Goal: Transaction & Acquisition: Purchase product/service

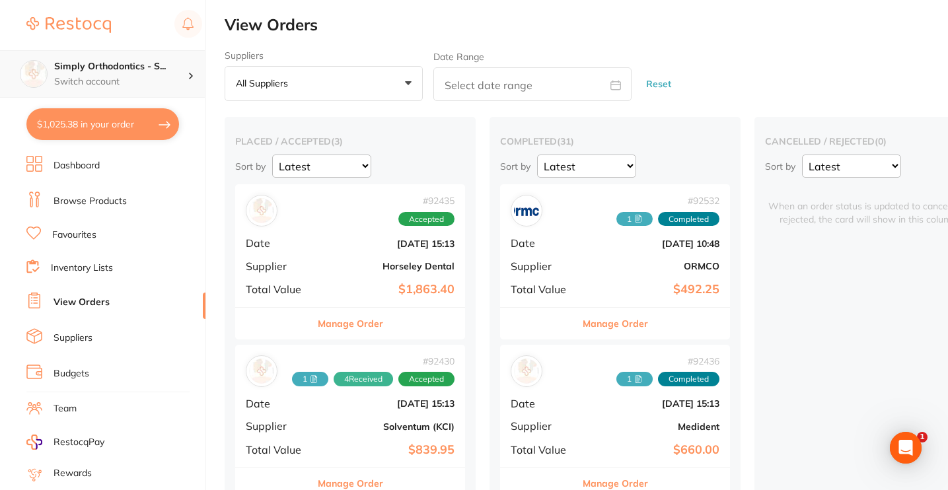
click at [96, 86] on p "Switch account" at bounding box center [120, 81] width 133 height 13
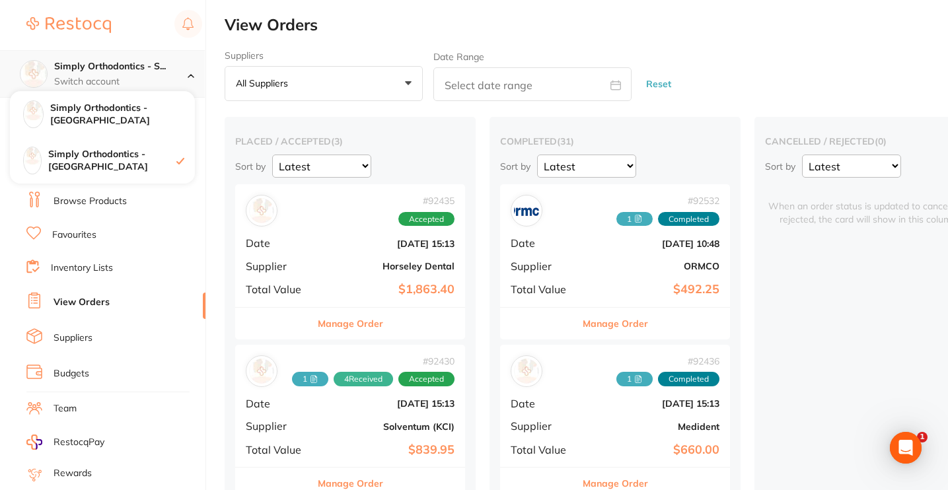
click at [110, 75] on p "Switch account" at bounding box center [120, 81] width 133 height 13
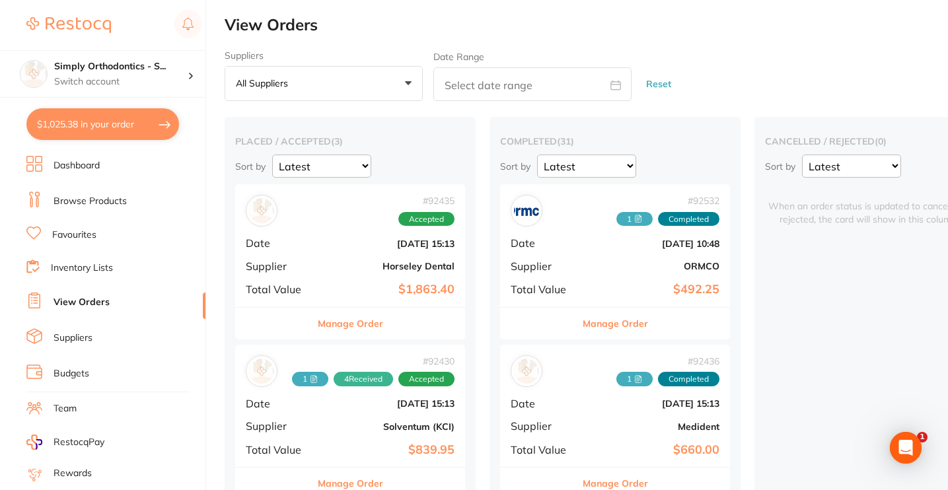
click at [83, 239] on link "Favourites" at bounding box center [74, 235] width 44 height 13
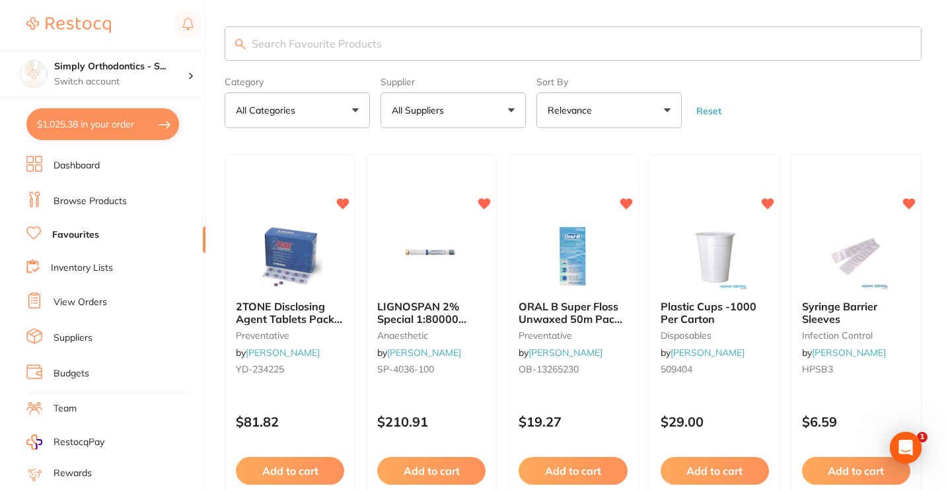
click at [355, 52] on input "search" at bounding box center [573, 43] width 697 height 34
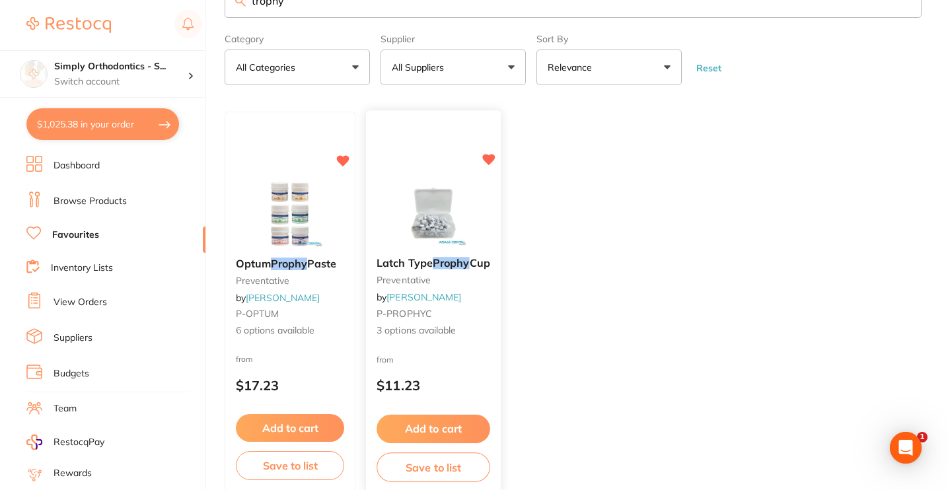
scroll to position [63, 0]
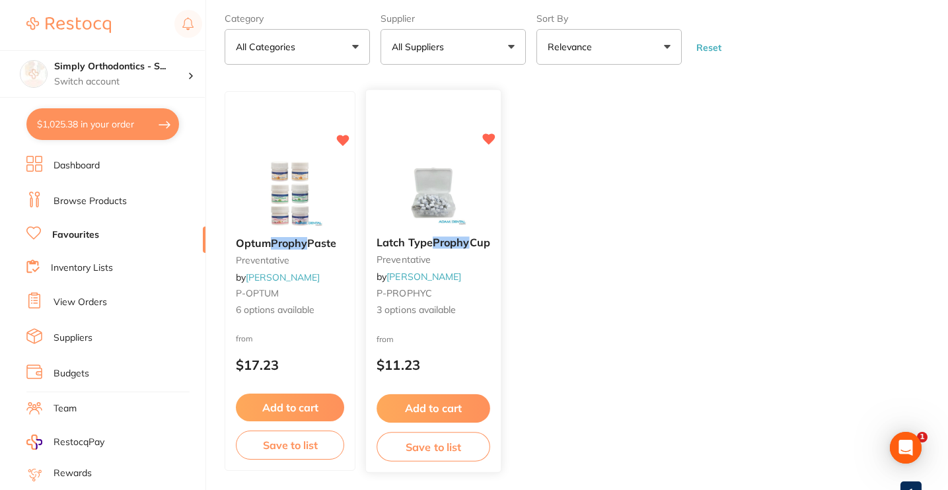
type input "trophy"
click at [416, 409] on button "Add to cart" at bounding box center [434, 409] width 114 height 28
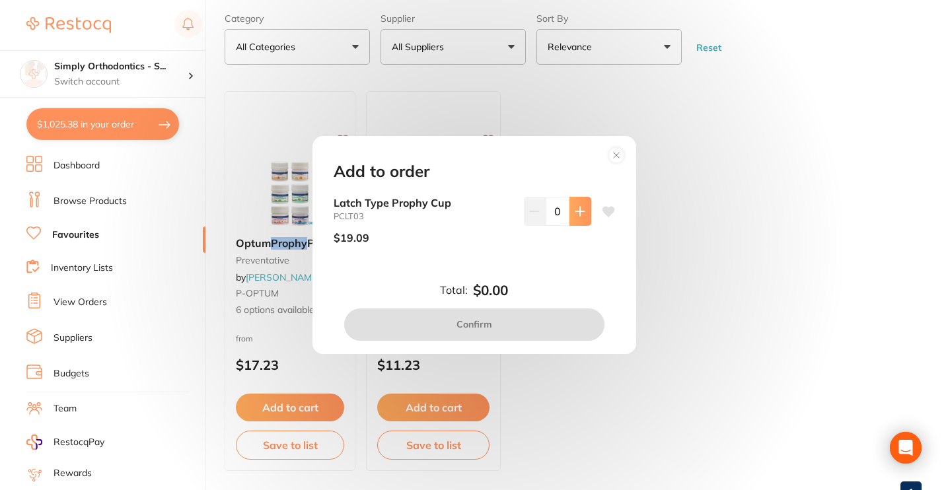
click at [581, 209] on icon at bounding box center [580, 211] width 11 height 11
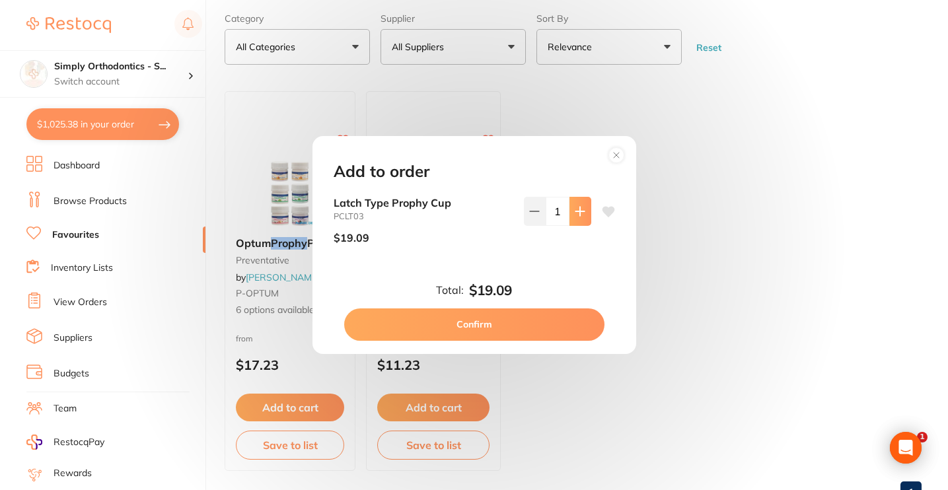
click at [581, 209] on icon at bounding box center [580, 211] width 11 height 11
type input "2"
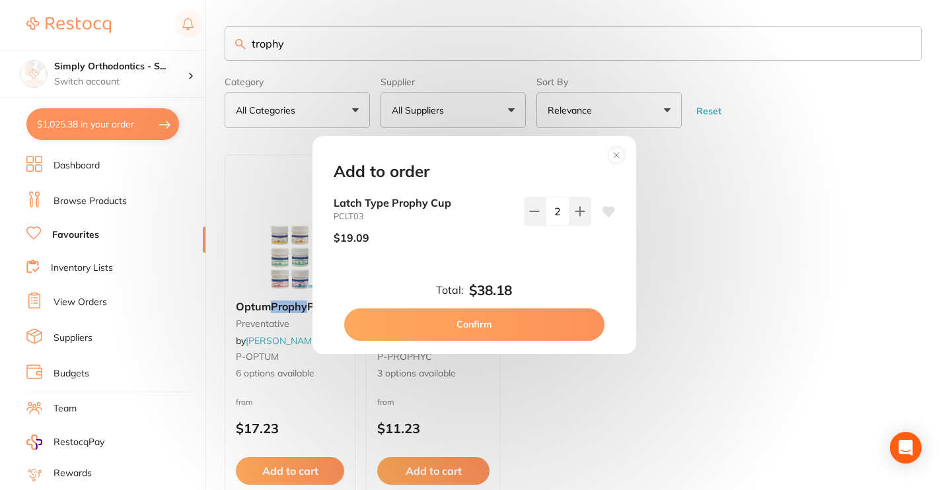
click at [485, 324] on button "Confirm" at bounding box center [474, 325] width 260 height 32
checkbox input "false"
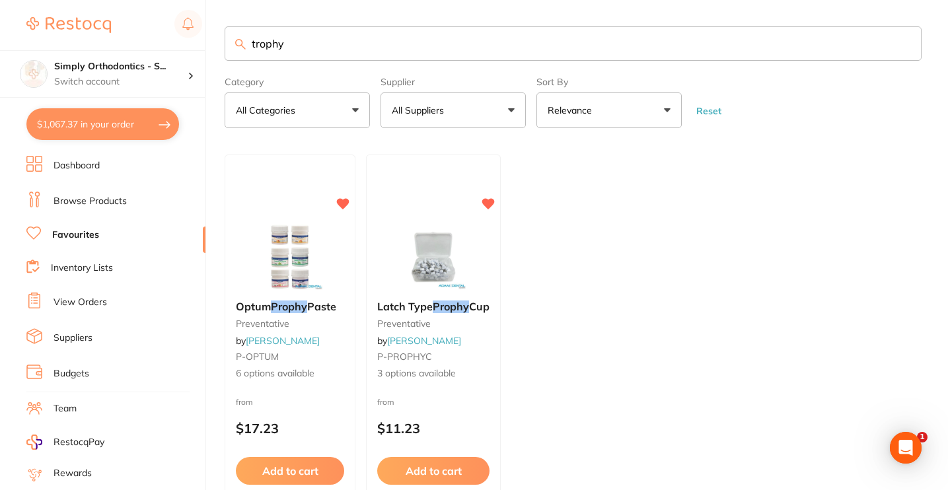
click at [901, 44] on input "trophy" at bounding box center [573, 43] width 697 height 34
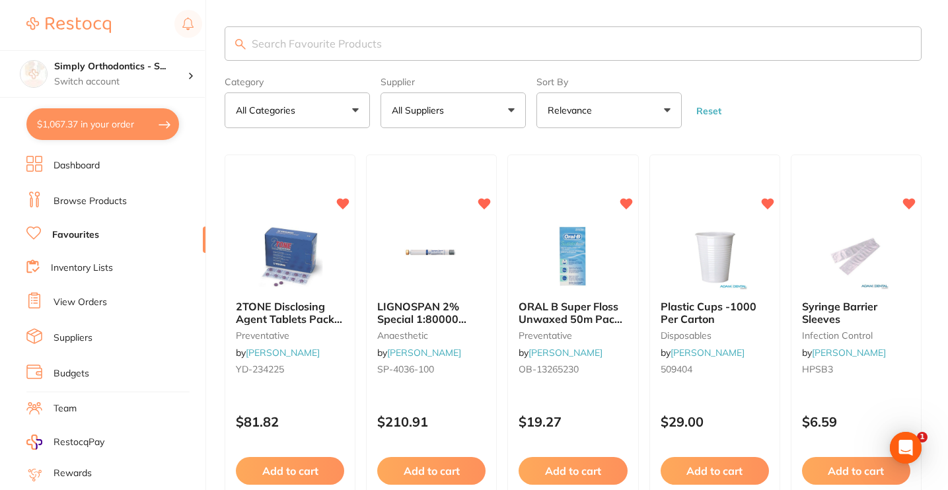
click at [89, 200] on link "Browse Products" at bounding box center [90, 201] width 73 height 13
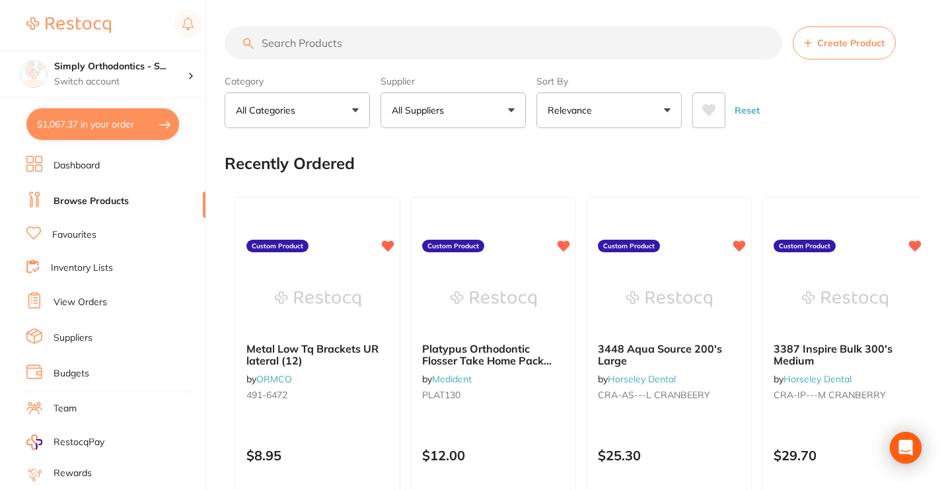
click at [485, 122] on button "All Suppliers" at bounding box center [453, 111] width 145 height 36
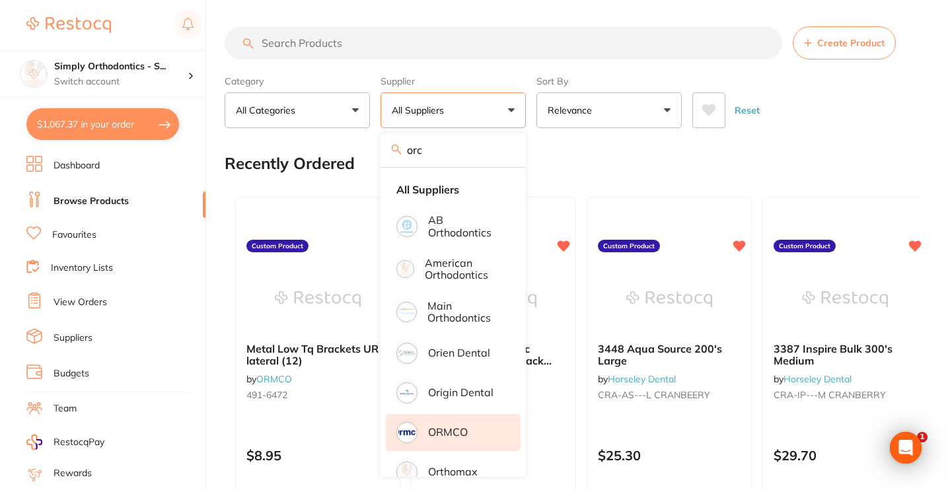
type input "orc"
click at [440, 219] on p "AB Orthodontics" at bounding box center [465, 226] width 74 height 24
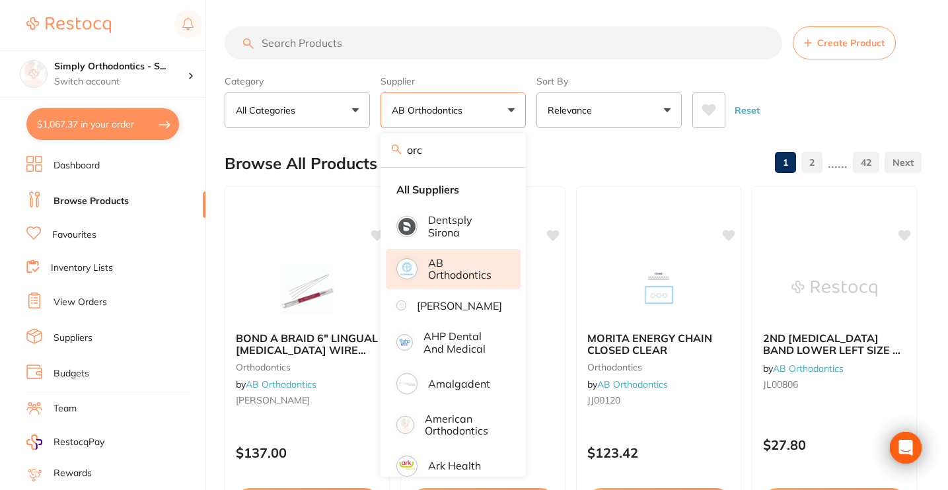
drag, startPoint x: 502, startPoint y: 163, endPoint x: 501, endPoint y: 155, distance: 7.3
click at [502, 163] on input "orc" at bounding box center [453, 149] width 145 height 33
click at [501, 155] on input "orc" at bounding box center [453, 149] width 145 height 33
type input "p"
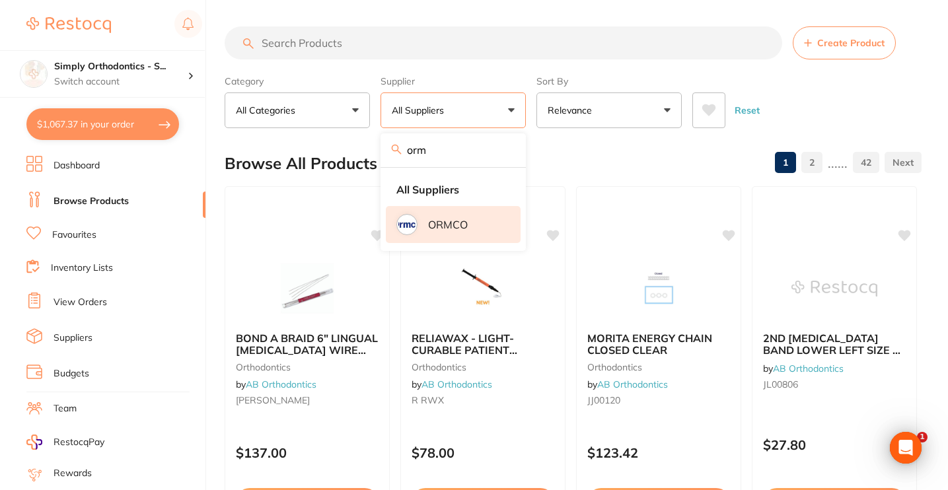
click at [437, 231] on p "ORMCO" at bounding box center [448, 225] width 40 height 12
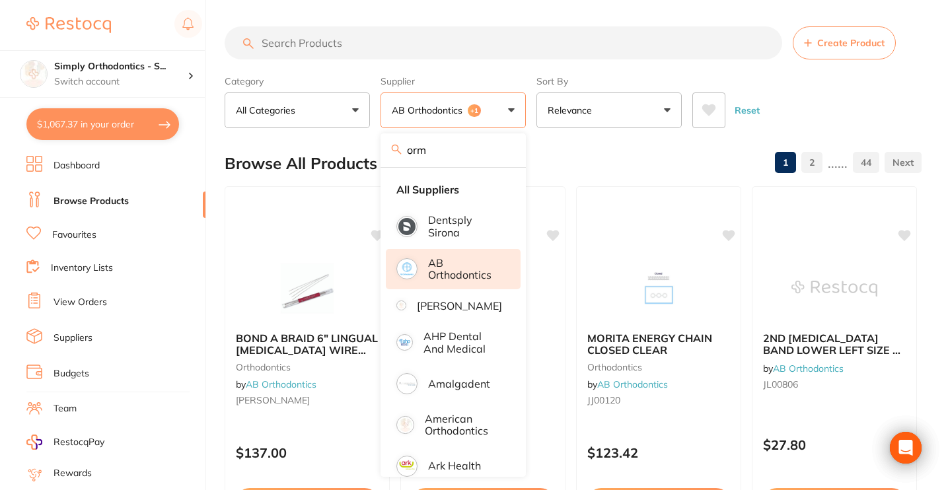
type input "orm"
click at [775, 89] on div "Reset" at bounding box center [802, 105] width 219 height 46
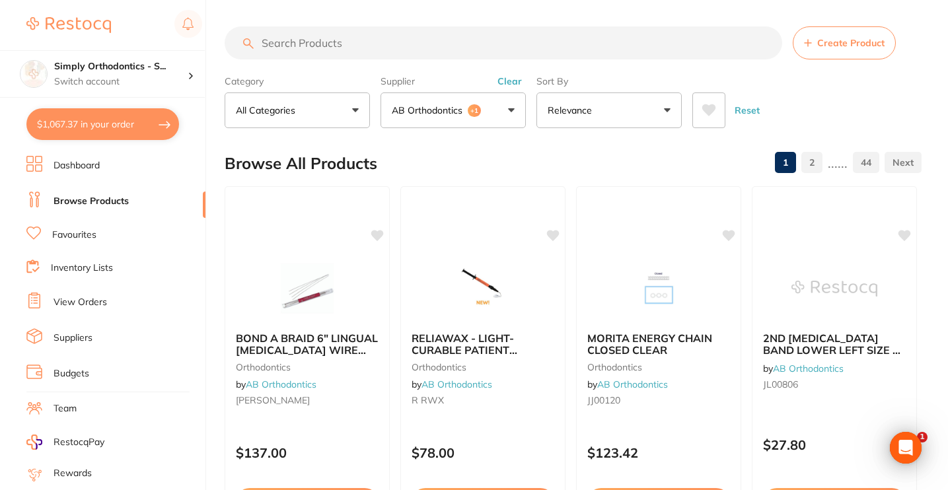
click at [638, 52] on input "search" at bounding box center [504, 42] width 558 height 33
click at [457, 104] on button "AB Orthodontics +1" at bounding box center [453, 111] width 145 height 36
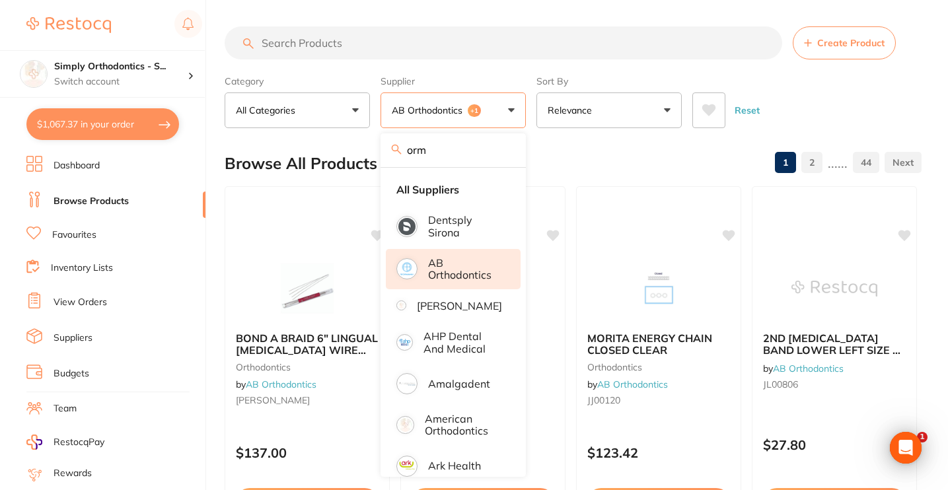
click at [457, 270] on p "AB Orthodontics" at bounding box center [465, 269] width 74 height 24
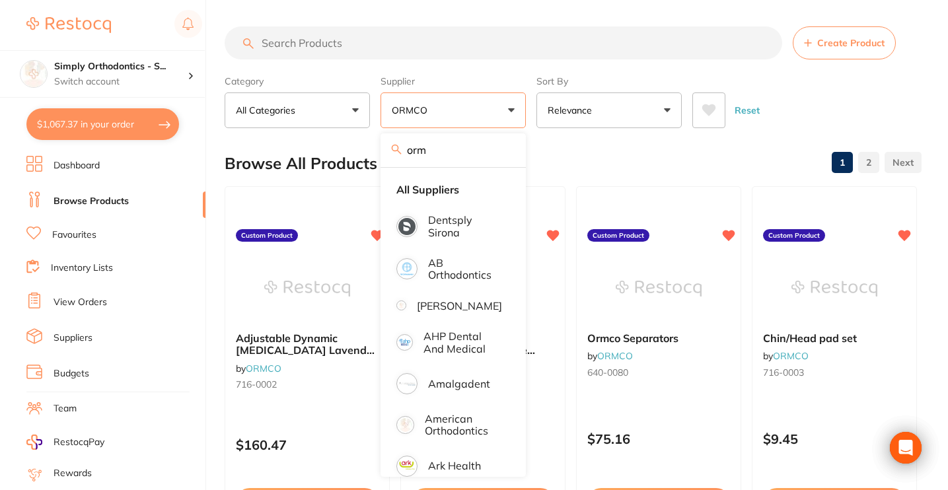
click at [467, 40] on input "search" at bounding box center [504, 42] width 558 height 33
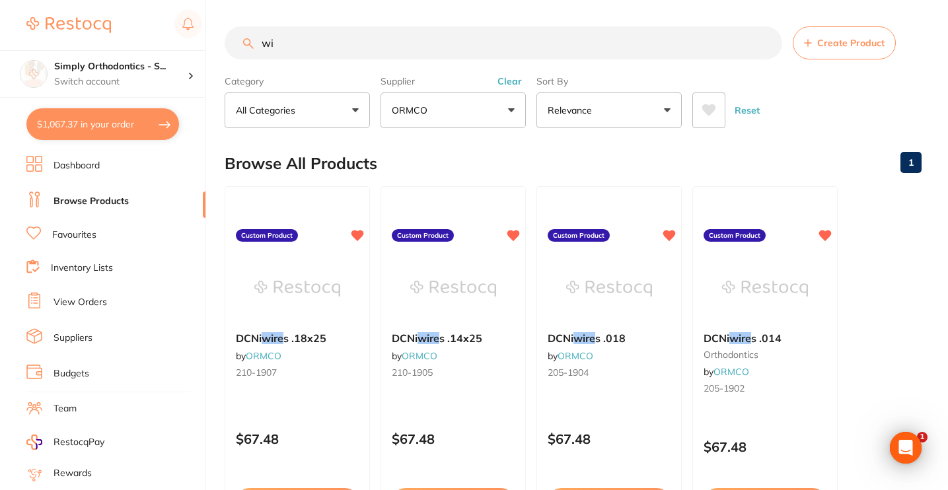
type input "w"
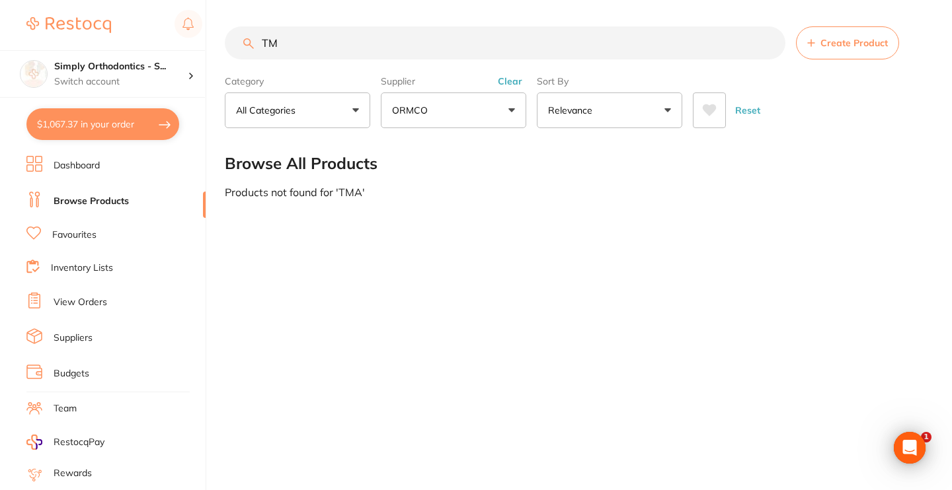
type input "T"
